Goal: Task Accomplishment & Management: Complete application form

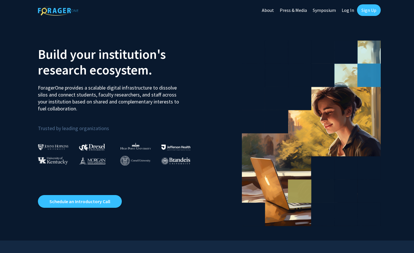
click at [348, 10] on link "Log In" at bounding box center [348, 10] width 18 height 20
select select
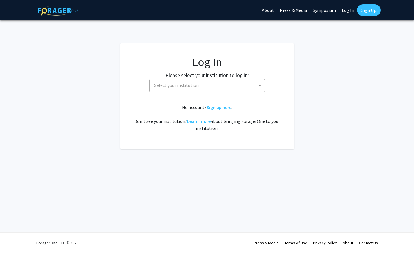
click at [365, 9] on link "Sign Up" at bounding box center [369, 10] width 24 height 12
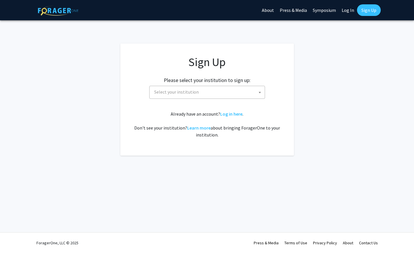
click at [215, 98] on span "Select your institution" at bounding box center [208, 92] width 113 height 12
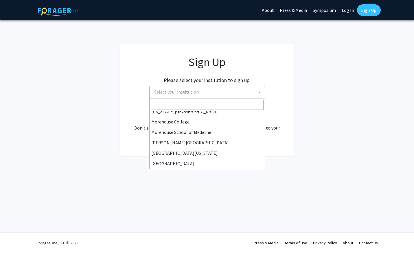
scroll to position [179, 0]
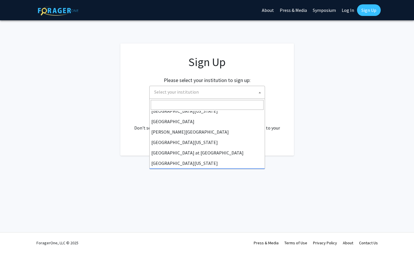
select select "13"
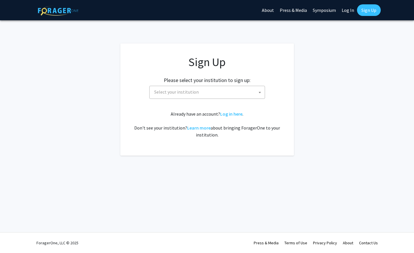
click at [231, 94] on span "Select your institution" at bounding box center [208, 92] width 113 height 12
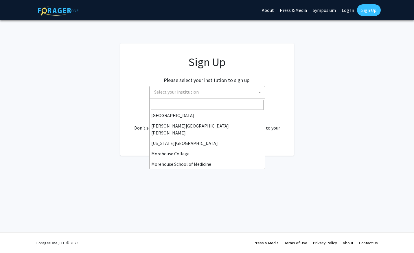
scroll to position [199, 0]
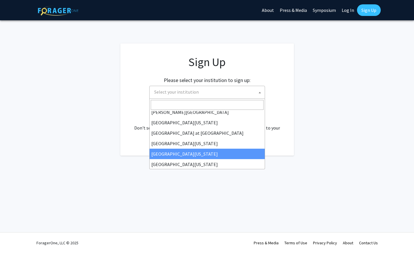
select select "31"
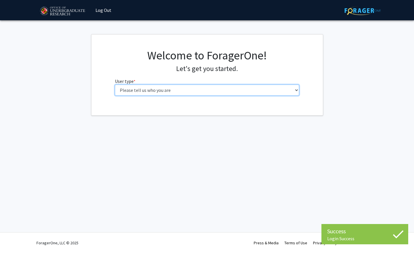
click at [173, 90] on select "Please tell us who you are Undergraduate Student Master's Student Doctoral Cand…" at bounding box center [207, 90] width 184 height 11
select select "5: faculty"
click at [115, 85] on select "Please tell us who you are Undergraduate Student Master's Student Doctoral Cand…" at bounding box center [207, 90] width 184 height 11
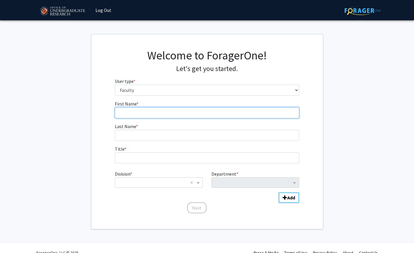
click at [207, 113] on input "First Name * required" at bounding box center [207, 112] width 184 height 11
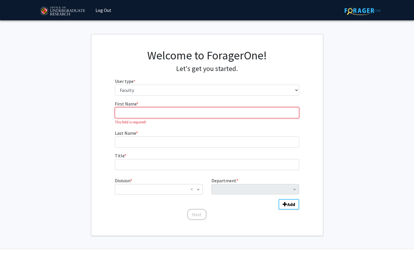
type input "Sean"
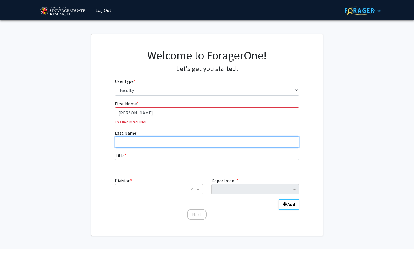
type input "Mussenden"
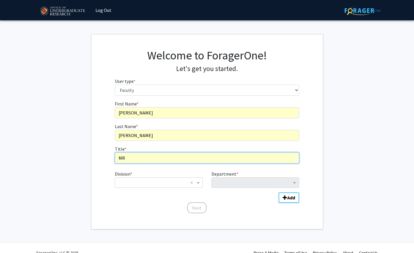
click at [187, 156] on input "MR" at bounding box center [207, 157] width 184 height 11
type input "M"
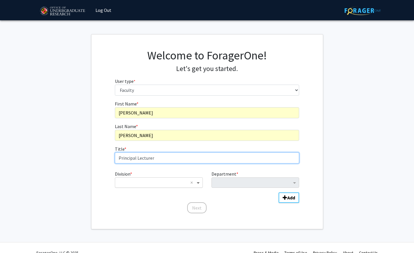
type input "Principal Lecturer"
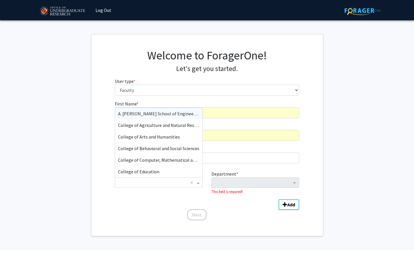
click at [198, 184] on span "Division" at bounding box center [199, 182] width 7 height 7
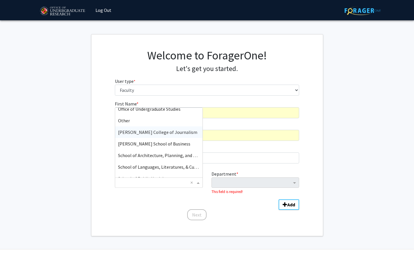
click at [156, 131] on span "Philip Merrill College of Journalism" at bounding box center [157, 132] width 79 height 6
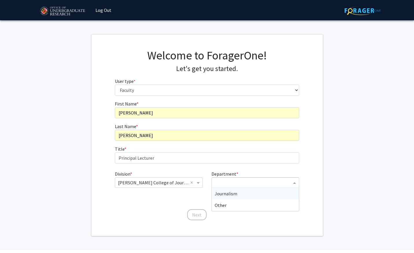
click at [257, 183] on input "Department" at bounding box center [253, 182] width 77 height 7
click at [251, 192] on div "Journalism" at bounding box center [255, 194] width 87 height 12
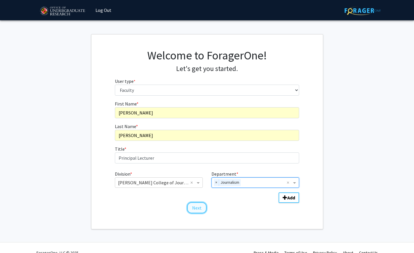
click at [201, 207] on button "Next" at bounding box center [196, 207] width 19 height 11
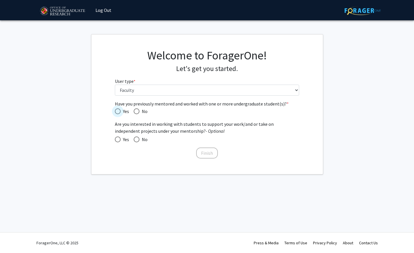
click at [119, 108] on span "Have you previously mentored and worked with one or more undergraduate student(…" at bounding box center [118, 111] width 6 height 6
click at [119, 108] on input "Yes" at bounding box center [118, 111] width 6 height 6
radio input "true"
click at [116, 139] on span at bounding box center [118, 139] width 6 height 6
click at [116, 139] on input "Yes" at bounding box center [118, 139] width 6 height 6
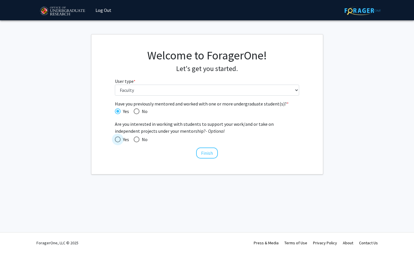
radio input "true"
click at [210, 154] on button "Finish" at bounding box center [207, 152] width 22 height 11
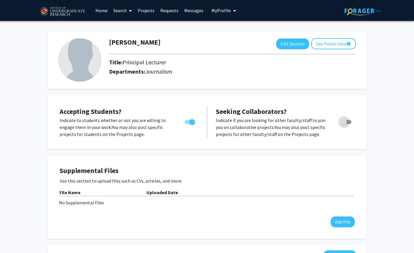
click at [347, 120] on span "Toggle" at bounding box center [344, 122] width 6 height 6
click at [344, 124] on input "Toggle" at bounding box center [344, 124] width 0 height 0
checkbox input "true"
click at [329, 44] on button "See Public View help" at bounding box center [334, 43] width 45 height 11
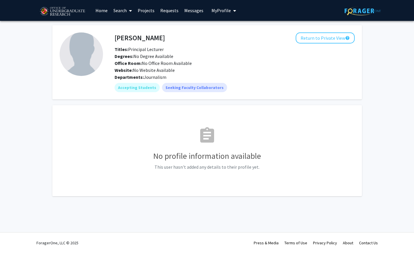
click at [146, 11] on link "Projects" at bounding box center [146, 10] width 23 height 20
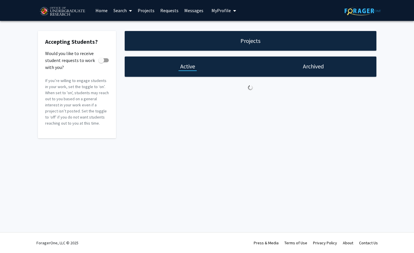
checkbox input "true"
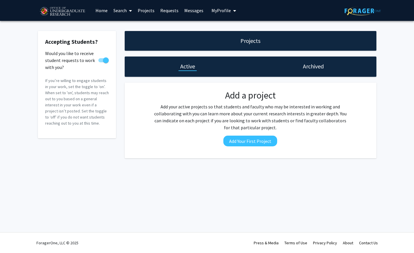
click at [113, 9] on link "Search" at bounding box center [123, 10] width 24 height 20
click at [124, 25] on span "Faculty/Staff" at bounding box center [132, 27] width 43 height 12
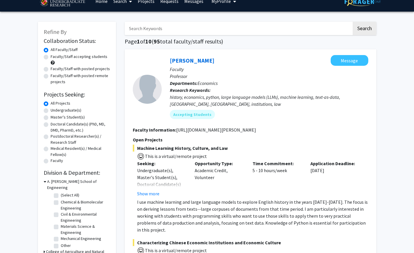
scroll to position [10, 0]
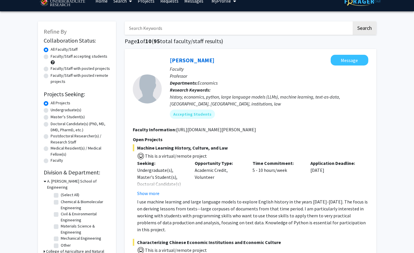
click at [80, 124] on label "Doctoral Candidate(s) (PhD, MD, DMD, PharmD, etc.)" at bounding box center [81, 127] width 60 height 12
click at [54, 124] on input "Doctoral Candidate(s) (PhD, MD, DMD, PharmD, etc.)" at bounding box center [53, 123] width 4 height 4
radio input "true"
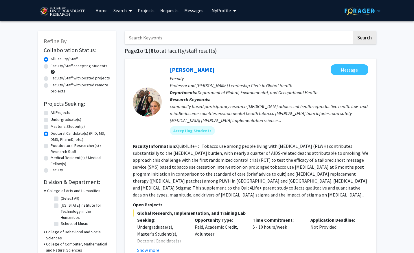
click at [130, 10] on icon at bounding box center [130, 10] width 3 height 5
click at [128, 38] on span "Students" at bounding box center [128, 38] width 35 height 12
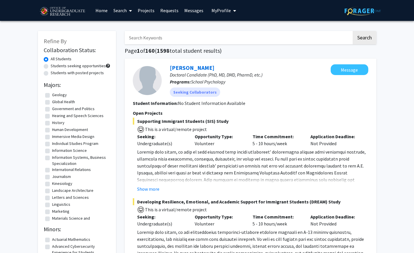
scroll to position [269, 0]
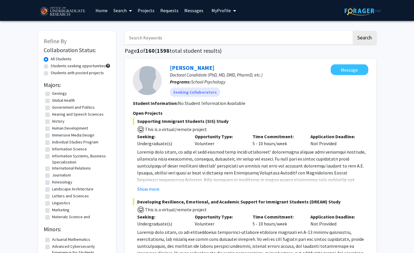
click at [52, 178] on label "Journalism" at bounding box center [61, 175] width 19 height 6
click at [52, 176] on input "Journalism" at bounding box center [54, 174] width 4 height 4
checkbox input "true"
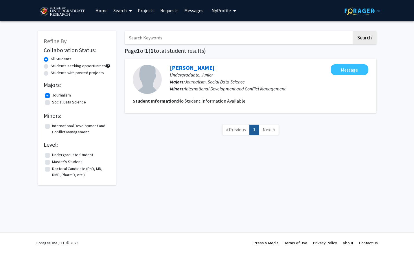
click at [52, 95] on label "Journalism" at bounding box center [61, 95] width 19 height 6
click at [52, 95] on input "Journalism" at bounding box center [54, 94] width 4 height 4
checkbox input "false"
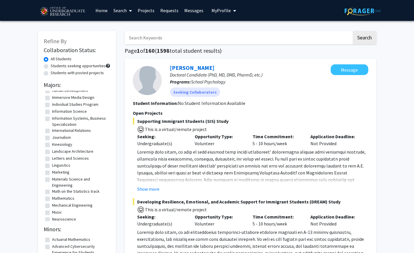
scroll to position [307, 0]
click at [52, 114] on label "Information Science" at bounding box center [69, 111] width 35 height 6
click at [52, 112] on input "Information Science" at bounding box center [54, 110] width 4 height 4
checkbox input "true"
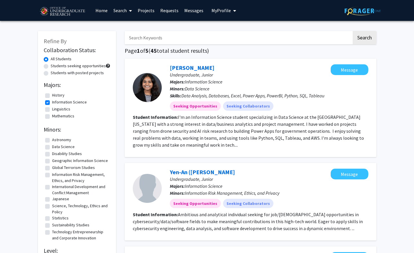
click at [52, 101] on label "Information Science" at bounding box center [69, 102] width 35 height 6
click at [52, 101] on input "Information Science" at bounding box center [54, 101] width 4 height 4
checkbox input "false"
